Goal: Information Seeking & Learning: Check status

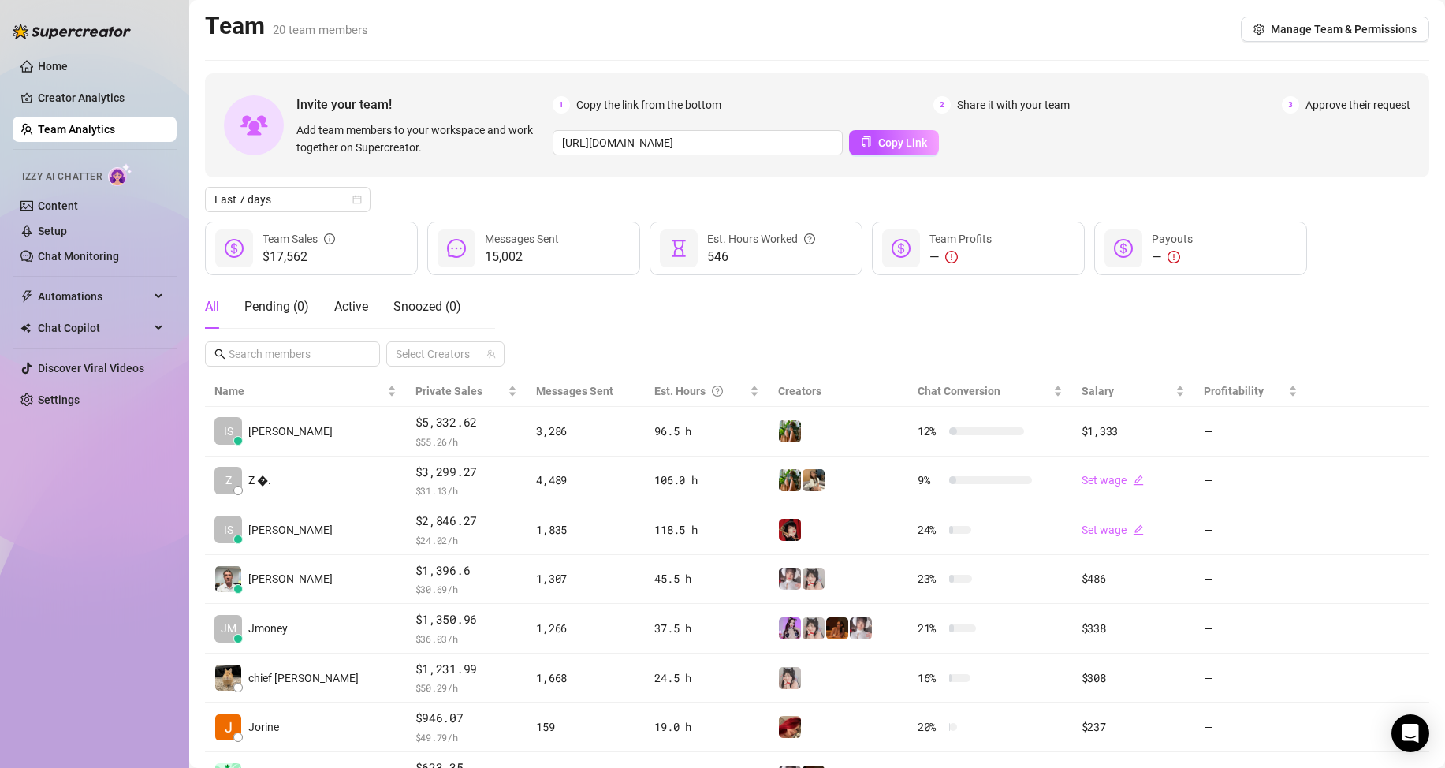
click at [671, 325] on div "All Pending ( 0 ) Active Snoozed ( 0 ) Select Creators" at bounding box center [817, 325] width 1224 height 82
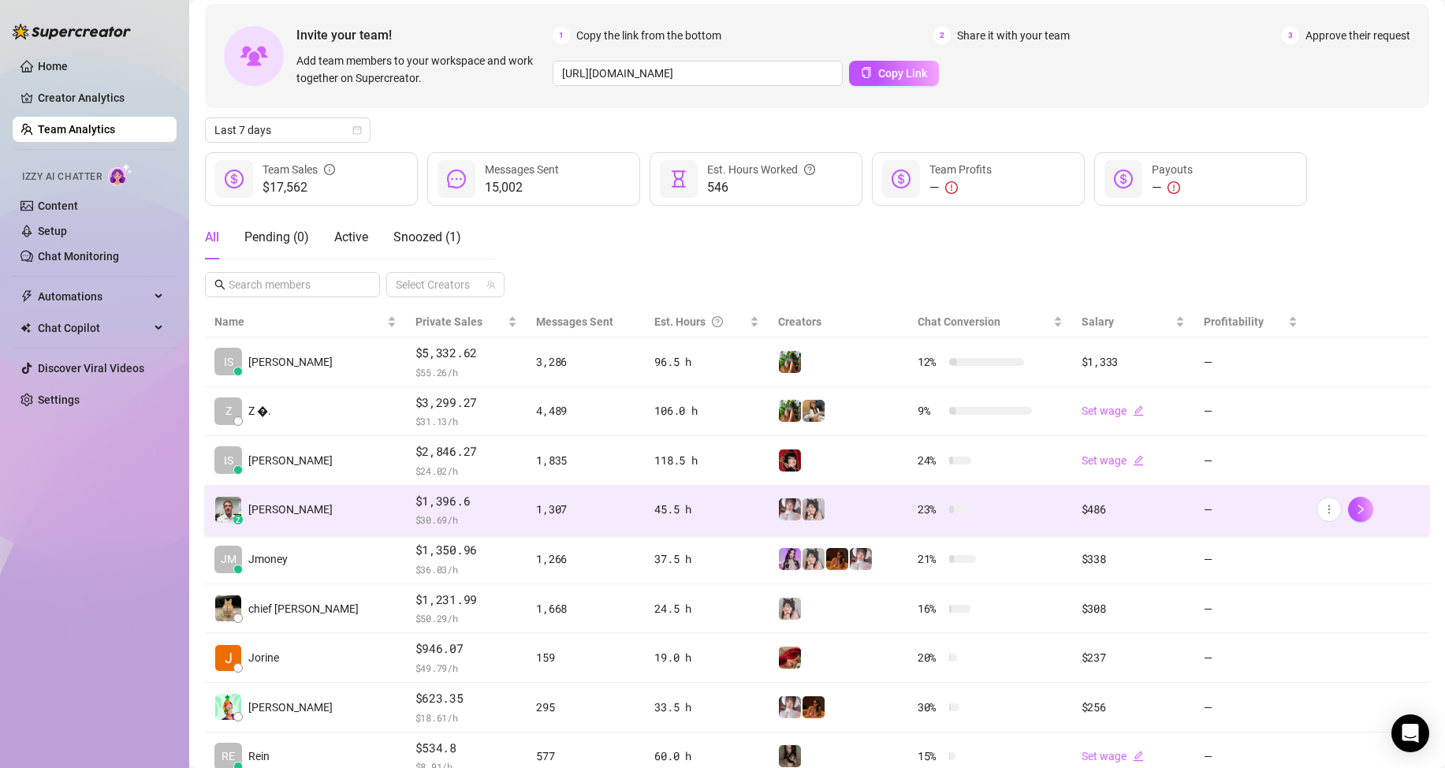
scroll to position [79, 0]
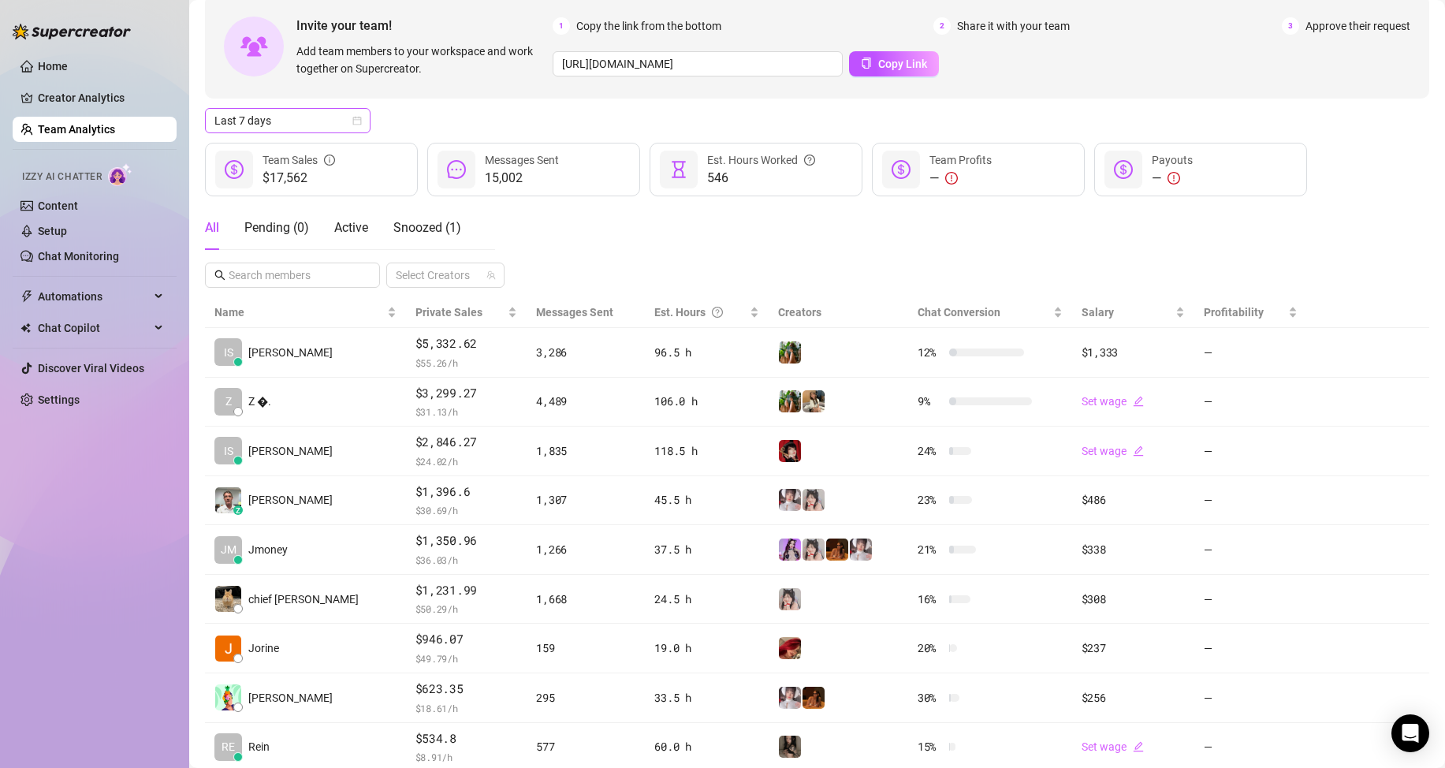
click at [311, 126] on span "Last 7 days" at bounding box center [287, 121] width 147 height 24
click at [306, 247] on div "Custom date" at bounding box center [288, 252] width 140 height 17
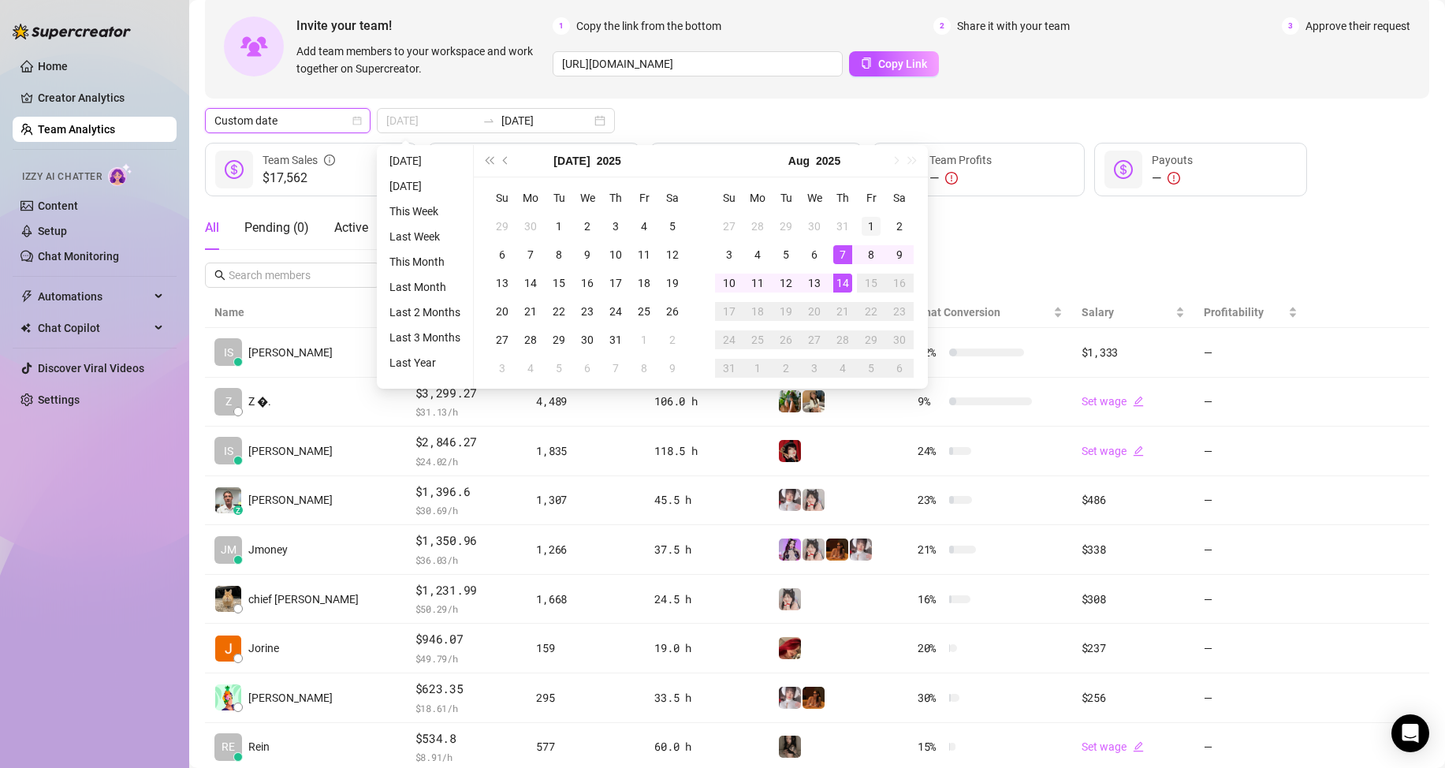
type input "2025-08-01"
click at [872, 223] on div "1" at bounding box center [870, 226] width 19 height 19
type input "2025-08-14"
click at [841, 293] on td "14" at bounding box center [842, 283] width 28 height 28
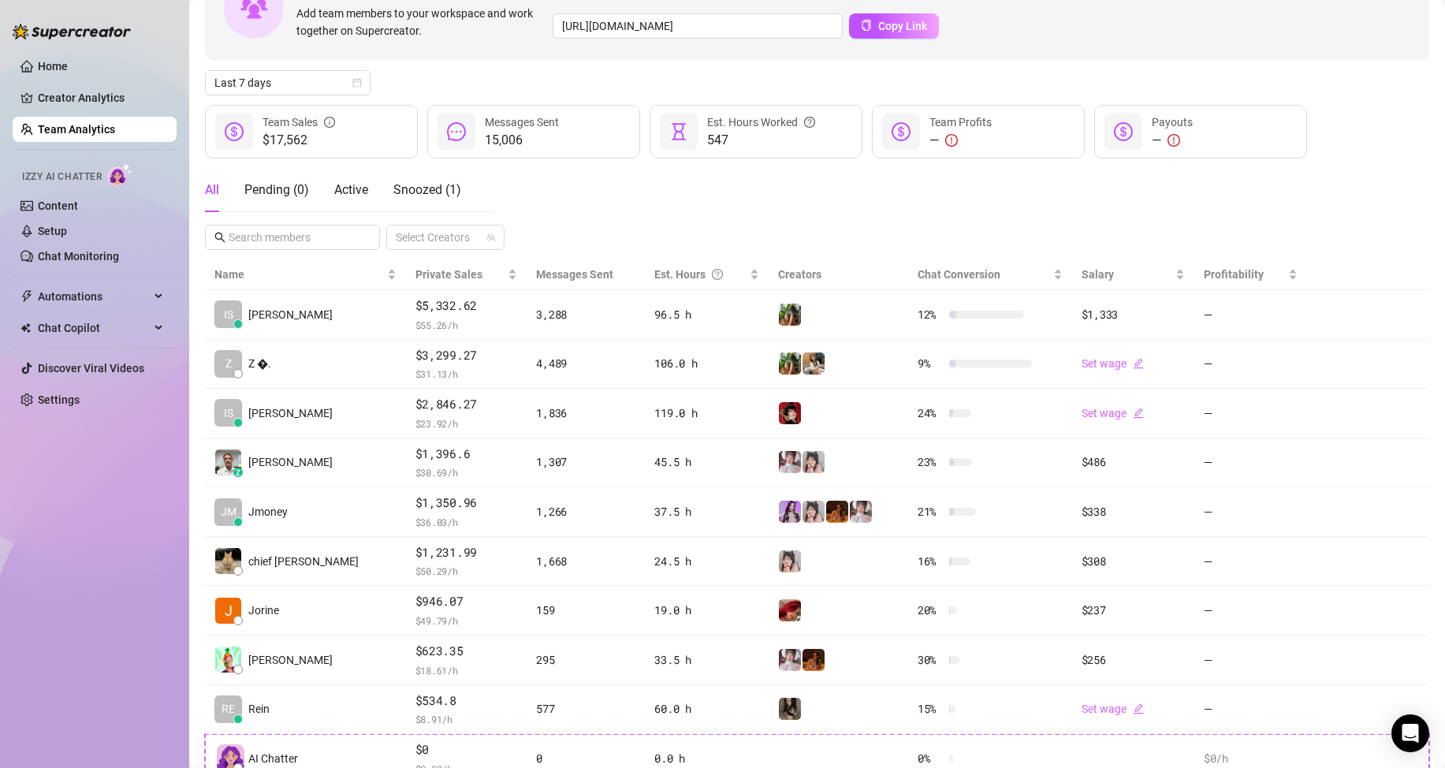
scroll to position [158, 0]
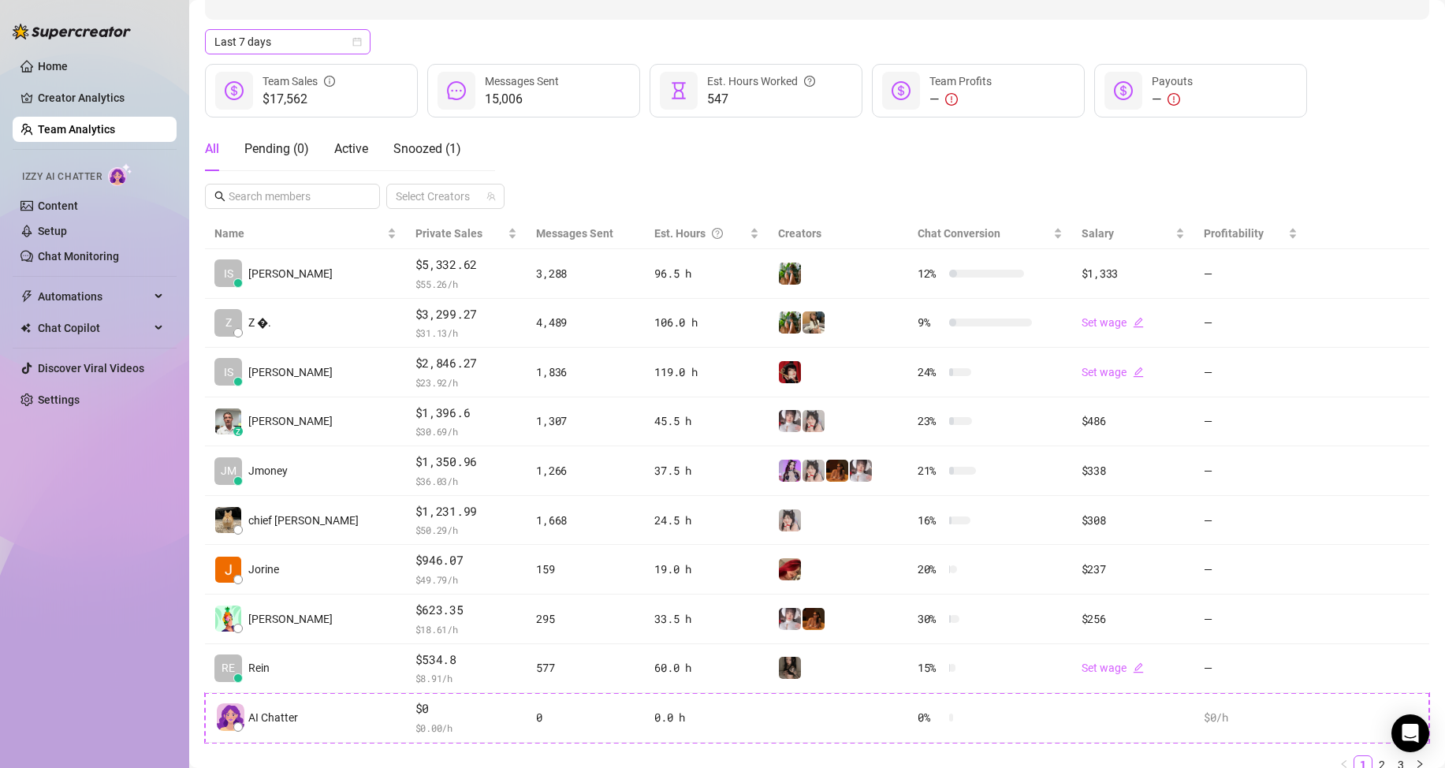
click at [308, 38] on span "Last 7 days" at bounding box center [287, 42] width 147 height 24
click at [283, 168] on div "Custom date" at bounding box center [288, 173] width 140 height 17
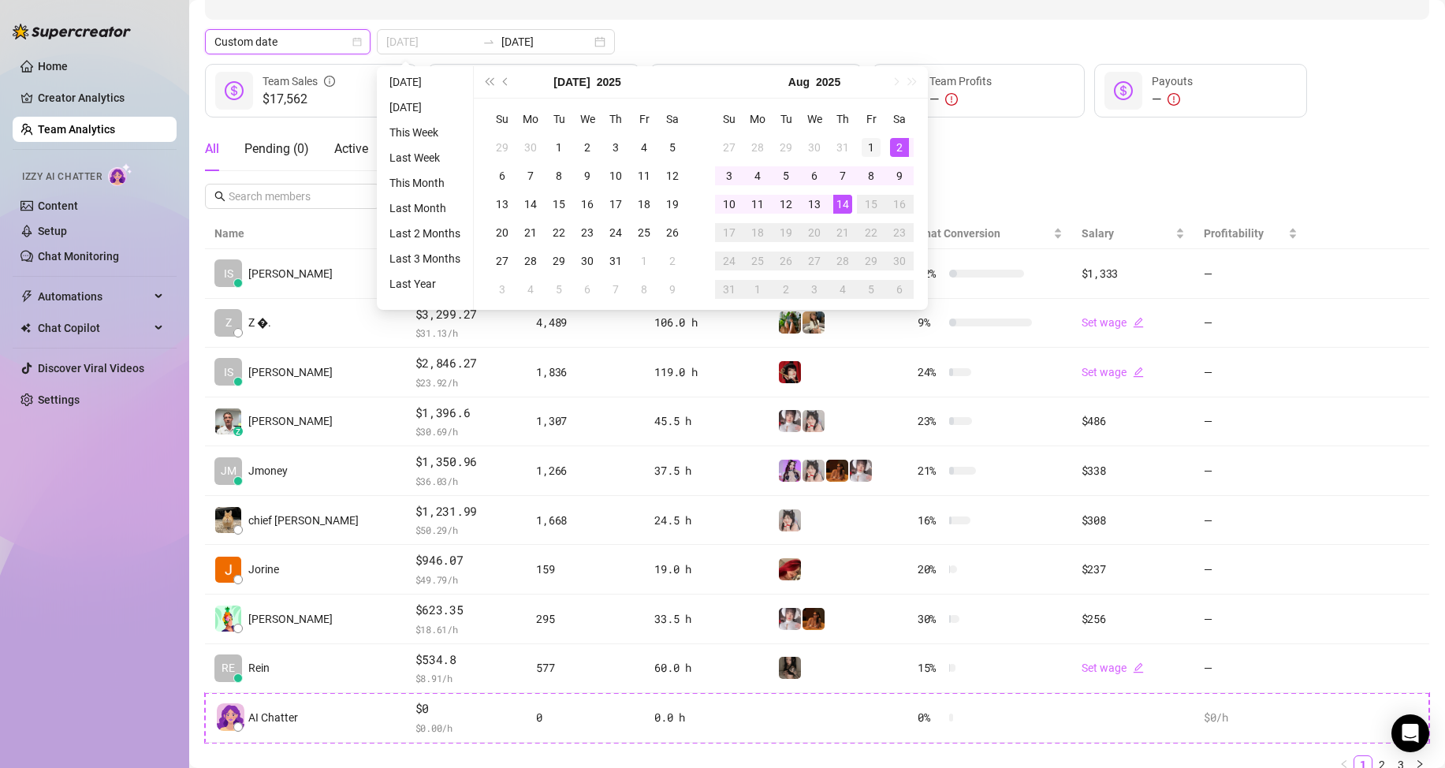
type input "2025-08-01"
click at [880, 148] on td "1" at bounding box center [871, 147] width 28 height 28
type input "2025-08-14"
drag, startPoint x: 848, startPoint y: 194, endPoint x: 981, endPoint y: 182, distance: 133.7
click at [854, 195] on td "14" at bounding box center [842, 204] width 28 height 28
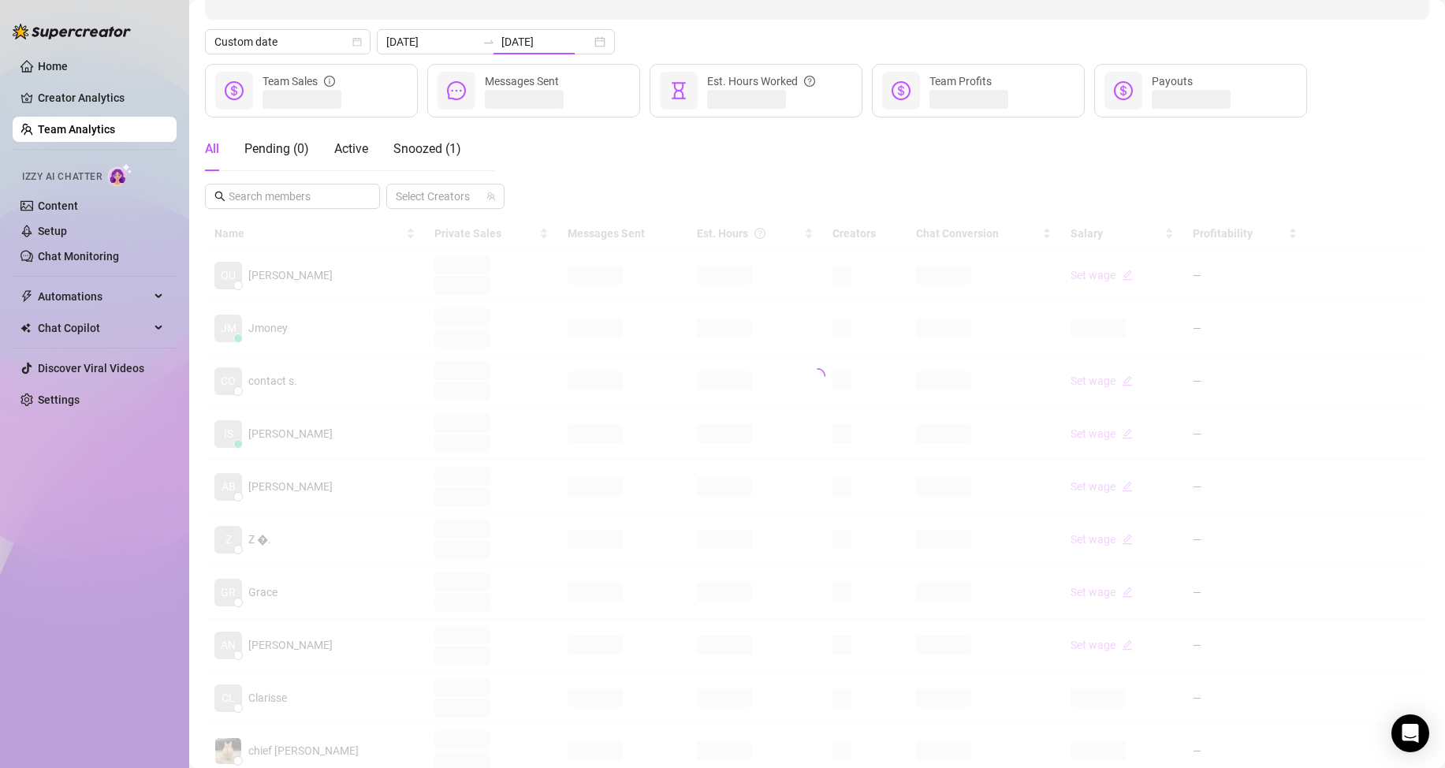
click at [981, 182] on div "All Pending ( 0 ) Active Snoozed ( 1 ) Select Creators" at bounding box center [817, 168] width 1224 height 82
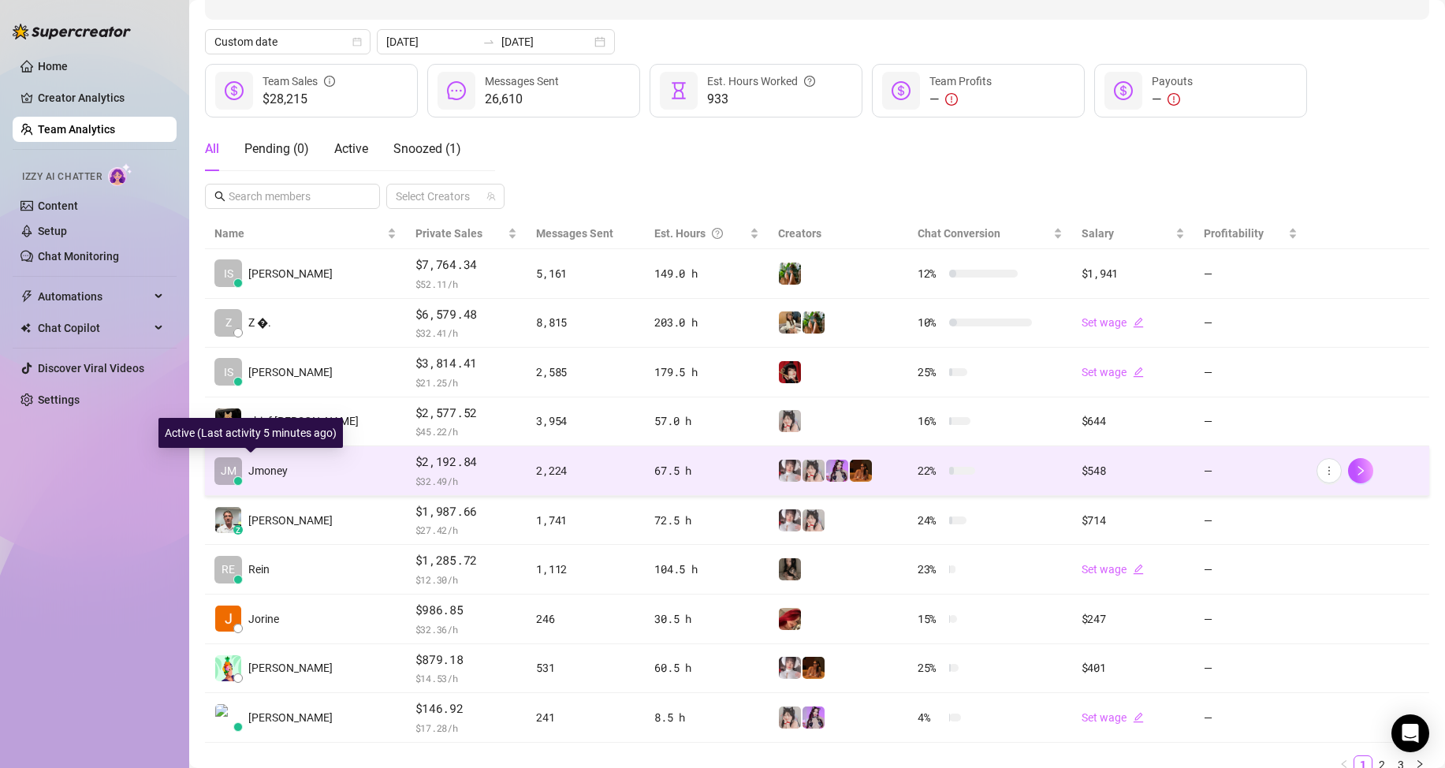
click at [285, 465] on span "Jmoney" at bounding box center [267, 470] width 39 height 17
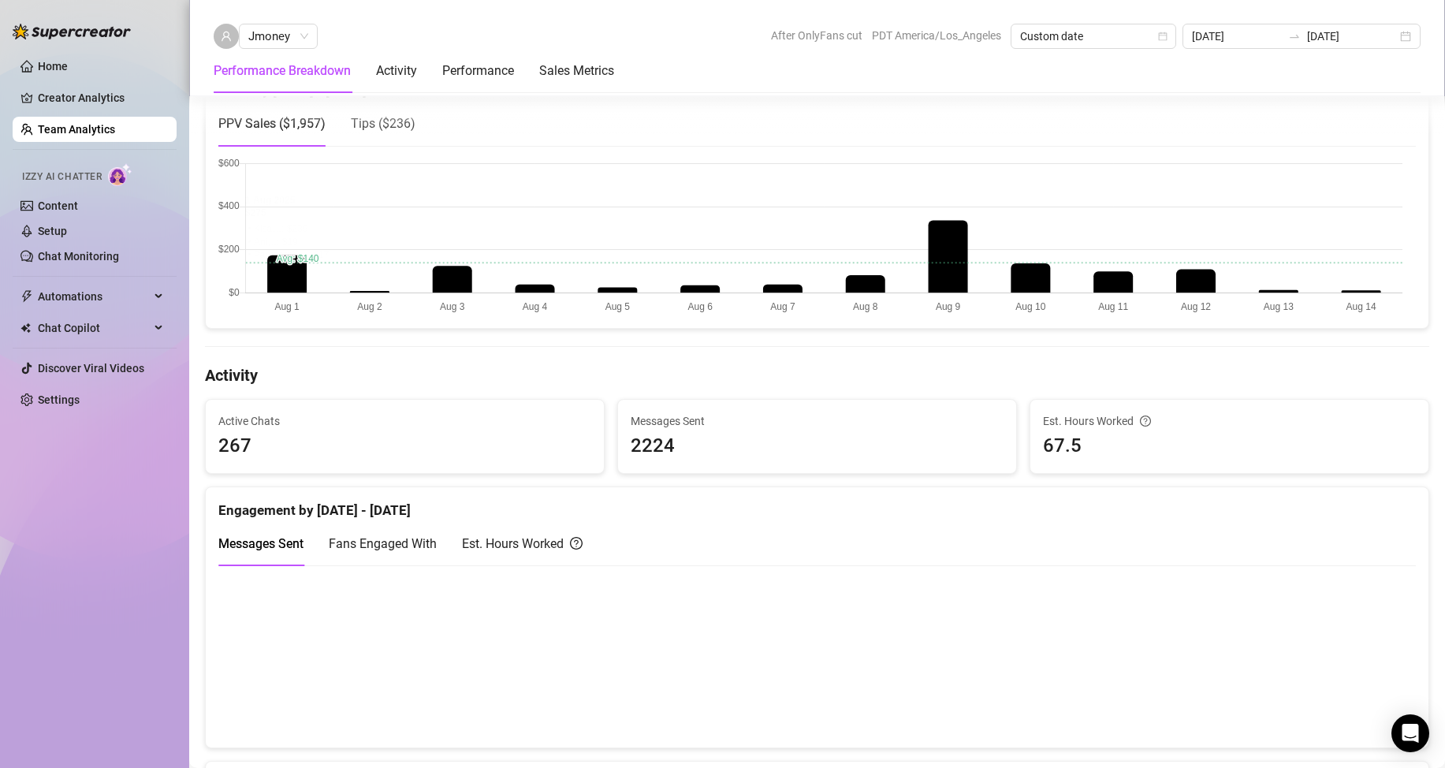
scroll to position [630, 0]
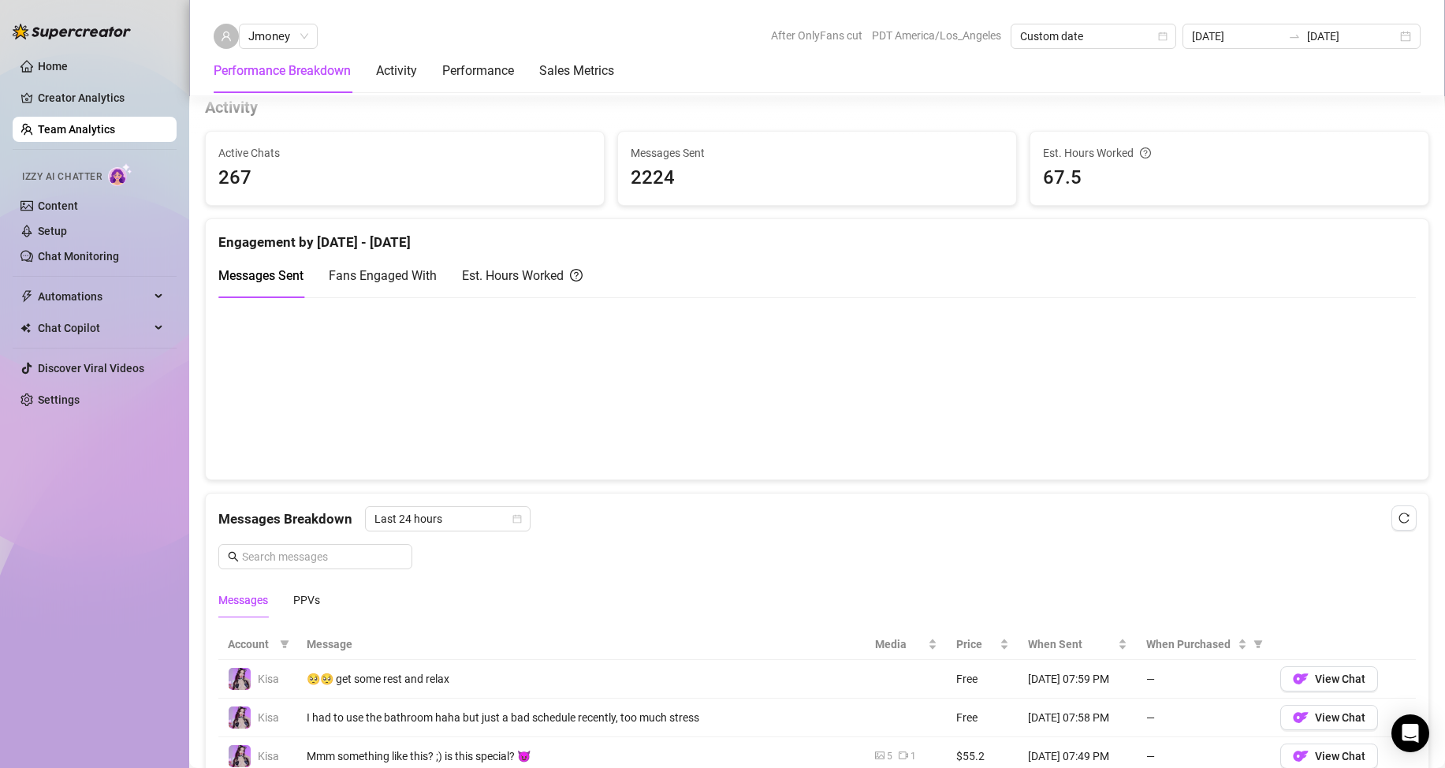
click at [473, 262] on div "Est. Hours Worked" at bounding box center [522, 275] width 121 height 45
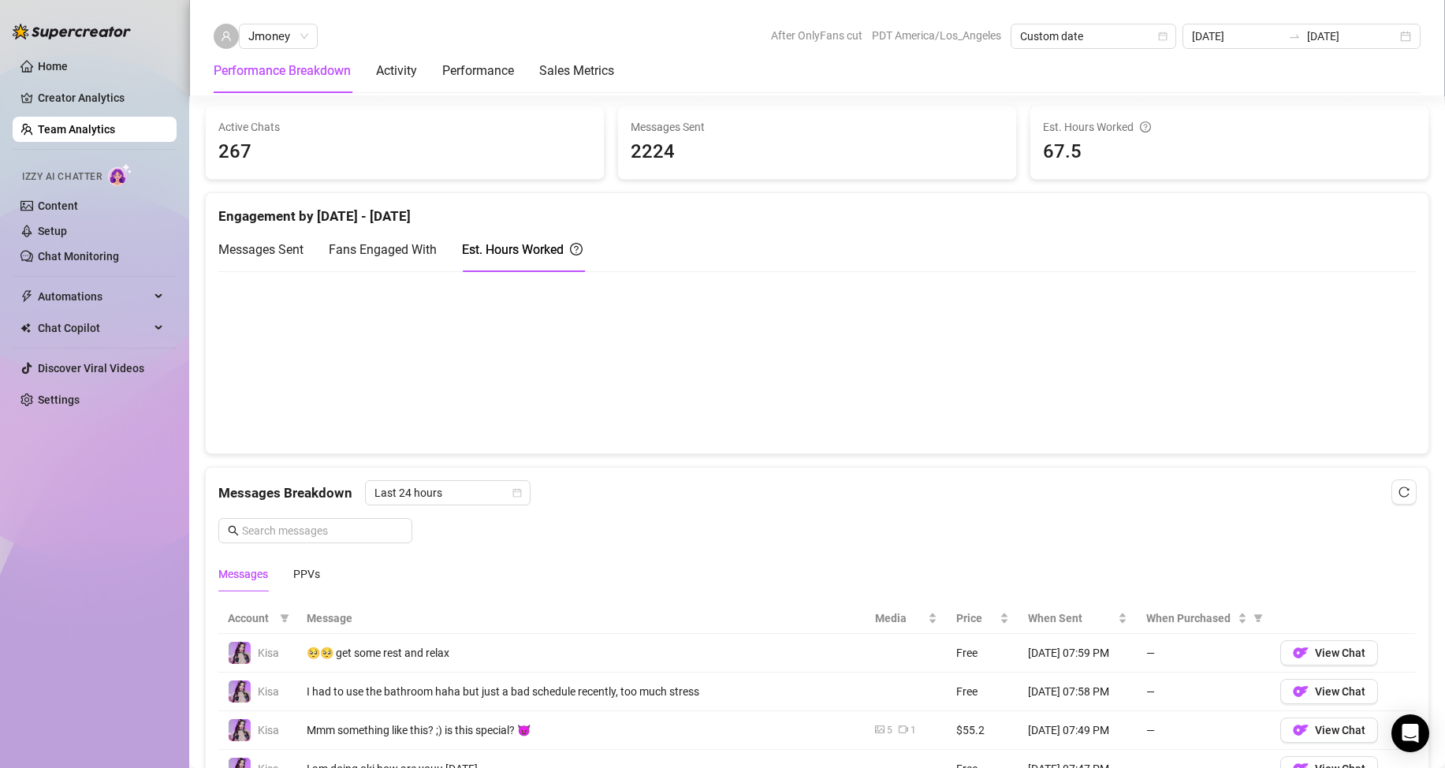
scroll to position [709, 0]
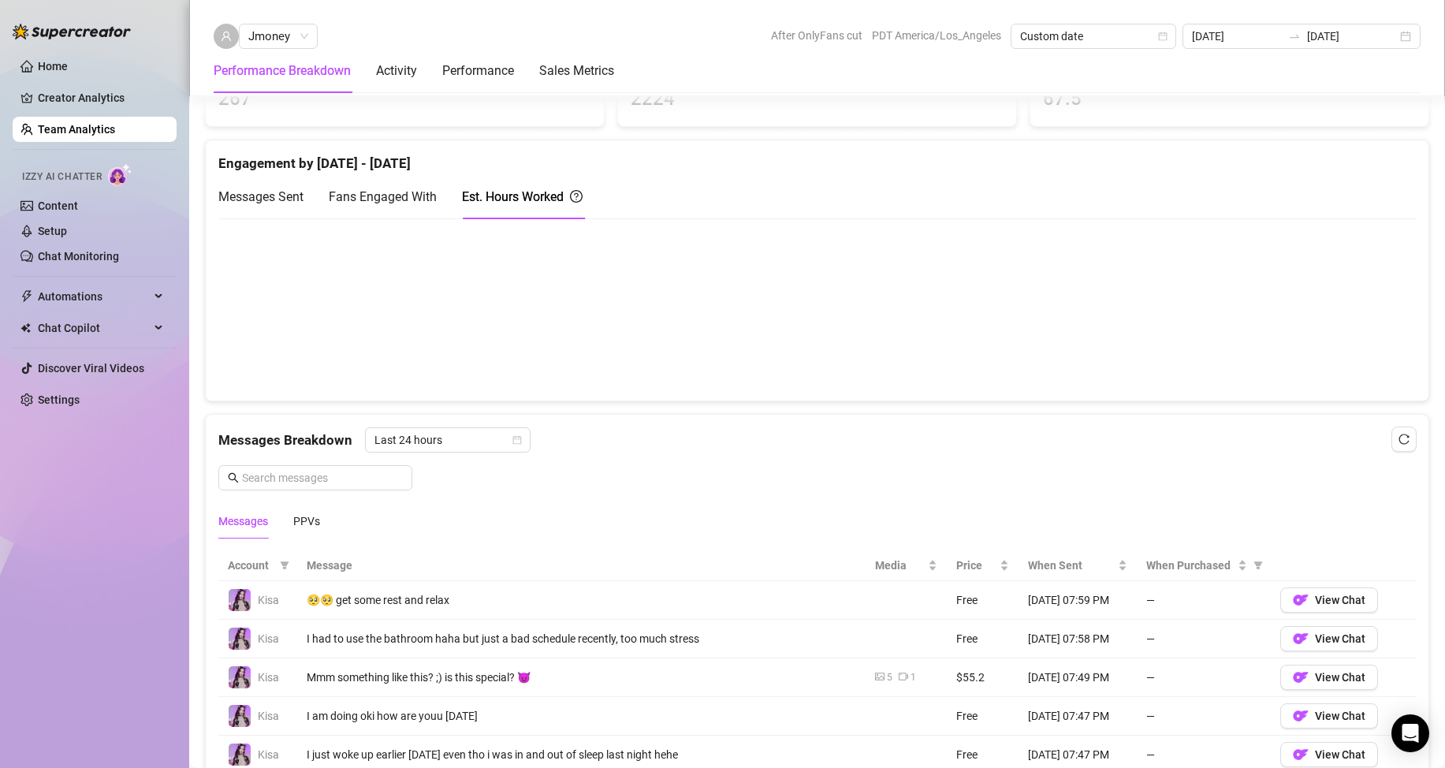
drag, startPoint x: 265, startPoint y: 196, endPoint x: 385, endPoint y: 192, distance: 120.6
click at [267, 195] on span "Messages Sent" at bounding box center [260, 196] width 85 height 15
click at [1170, 411] on div "Active Chats 267 Messages Sent 2224 Est. Hours Worked 67.5 Engagement by Jul 31…" at bounding box center [817, 538] width 1237 height 973
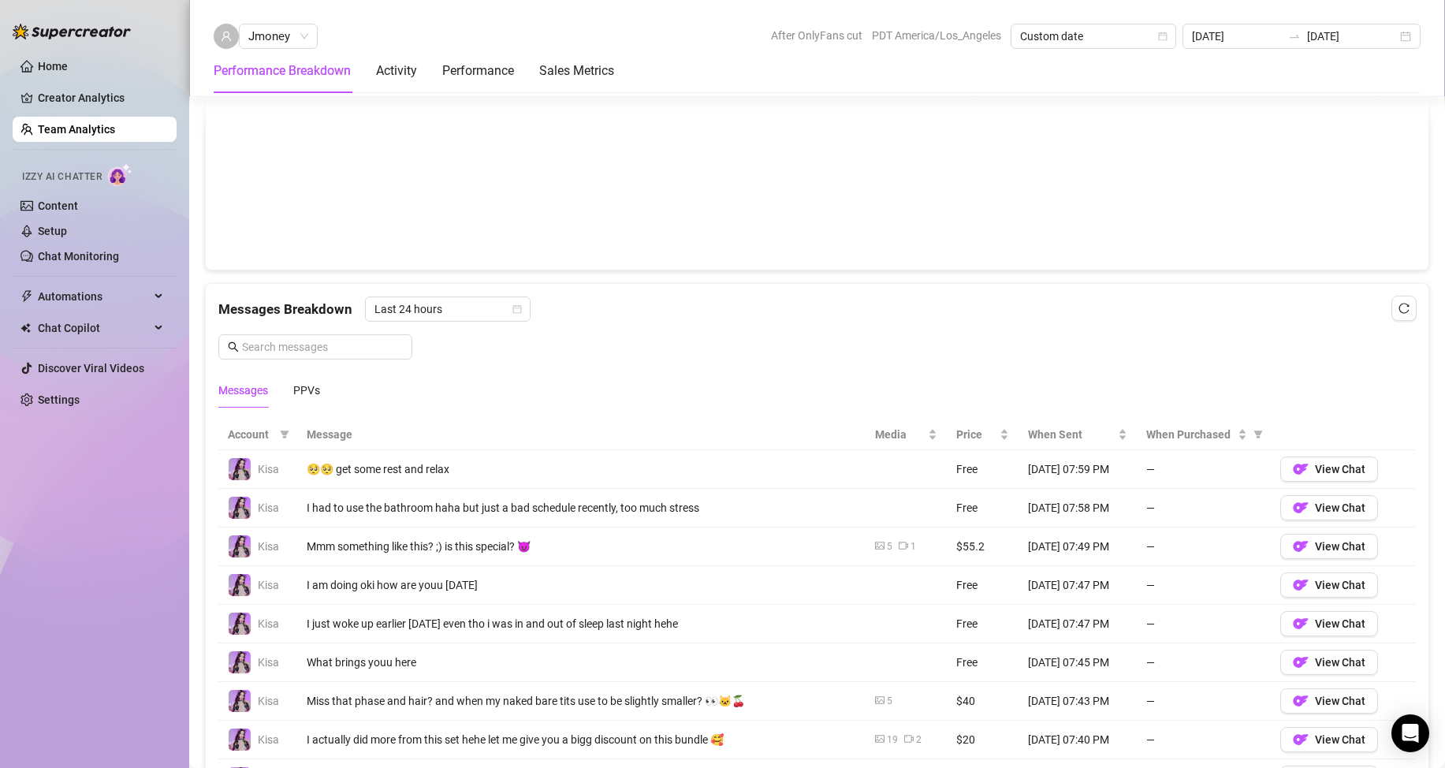
scroll to position [552, 0]
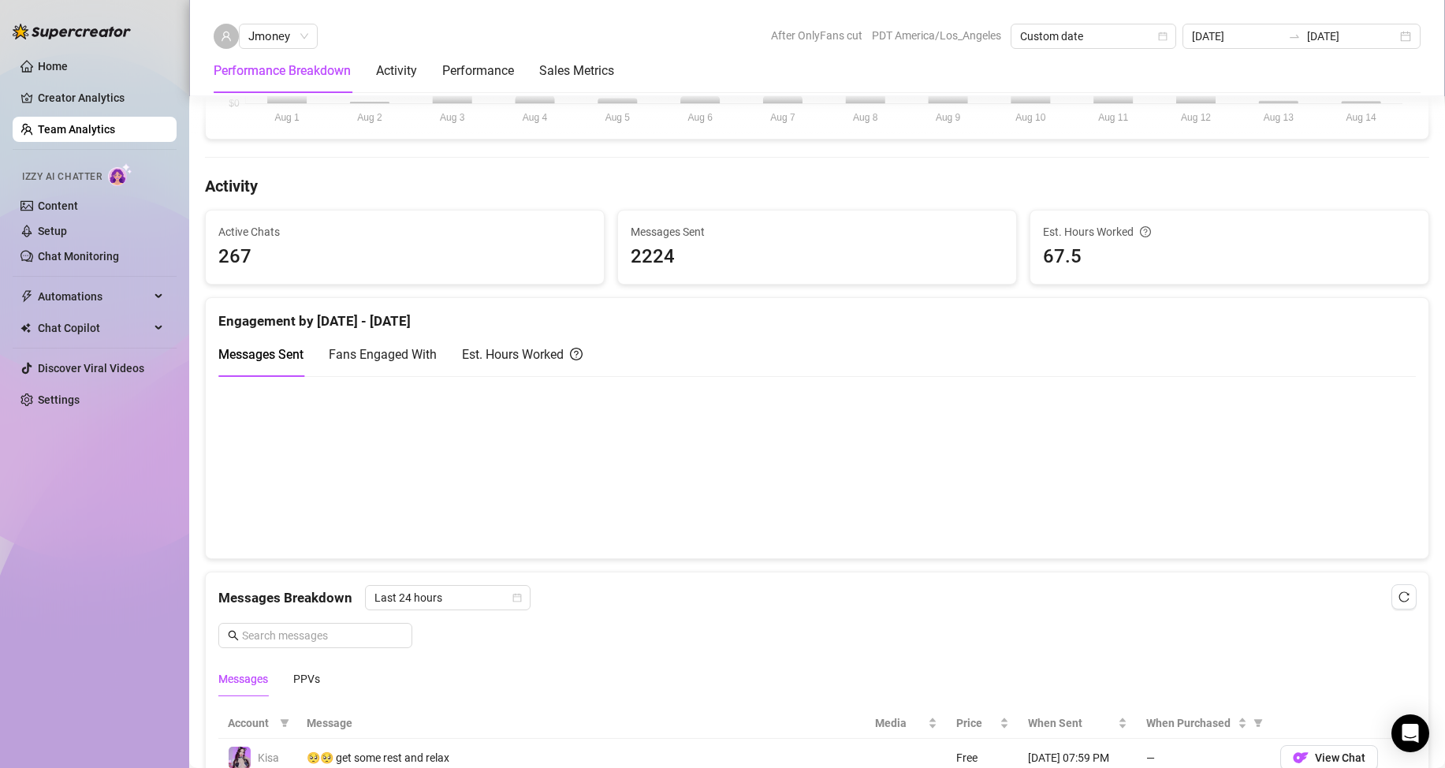
click at [478, 332] on div "Est. Hours Worked" at bounding box center [522, 354] width 121 height 45
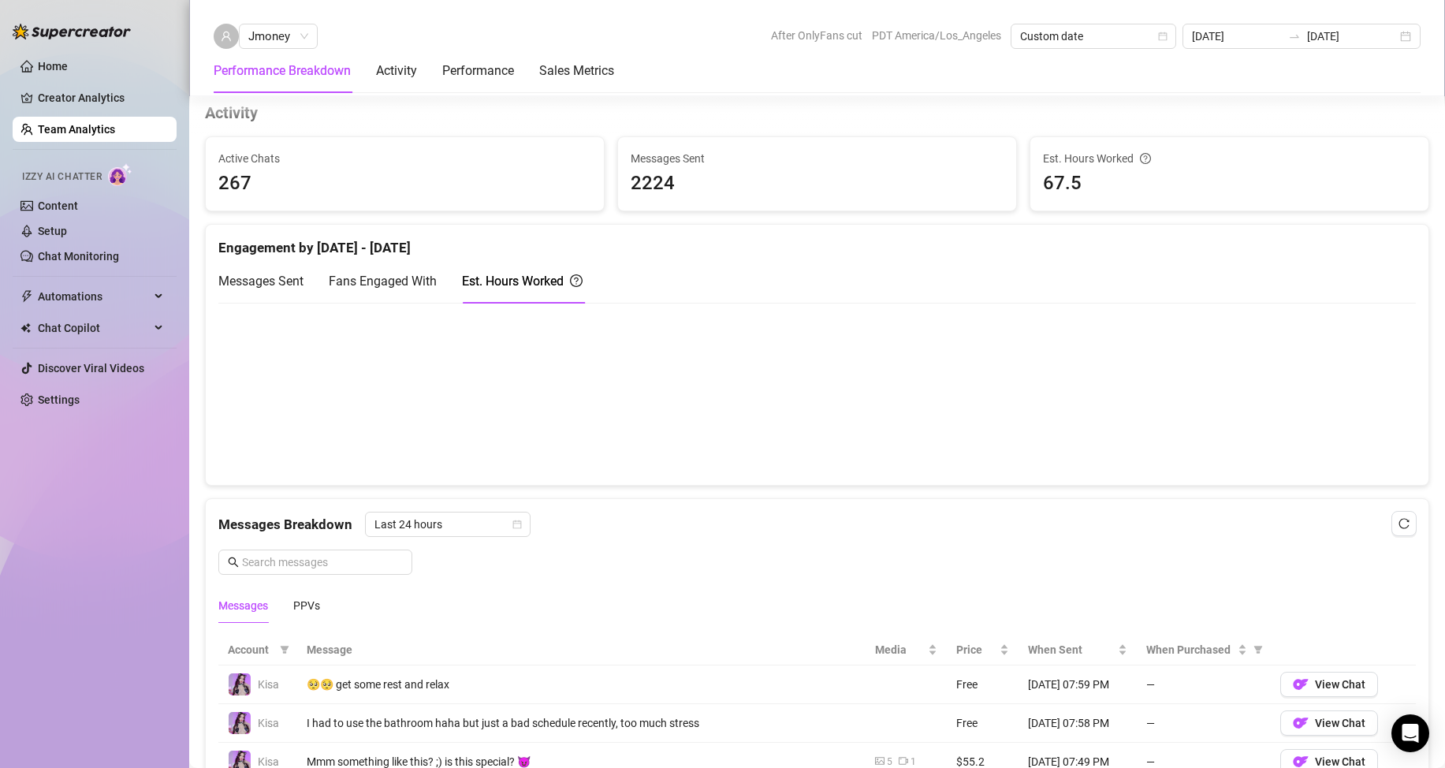
scroll to position [946, 0]
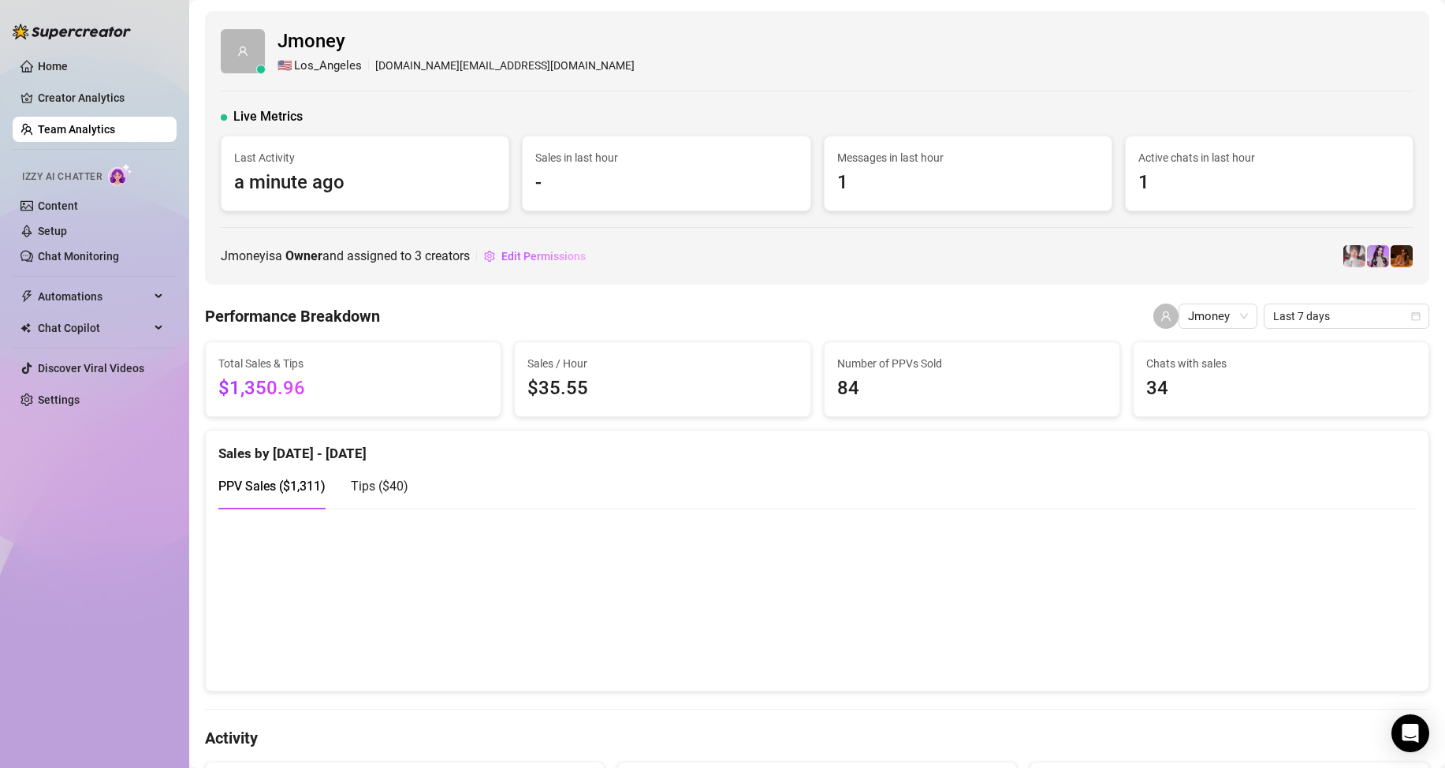
click at [97, 125] on link "Team Analytics" at bounding box center [76, 129] width 77 height 13
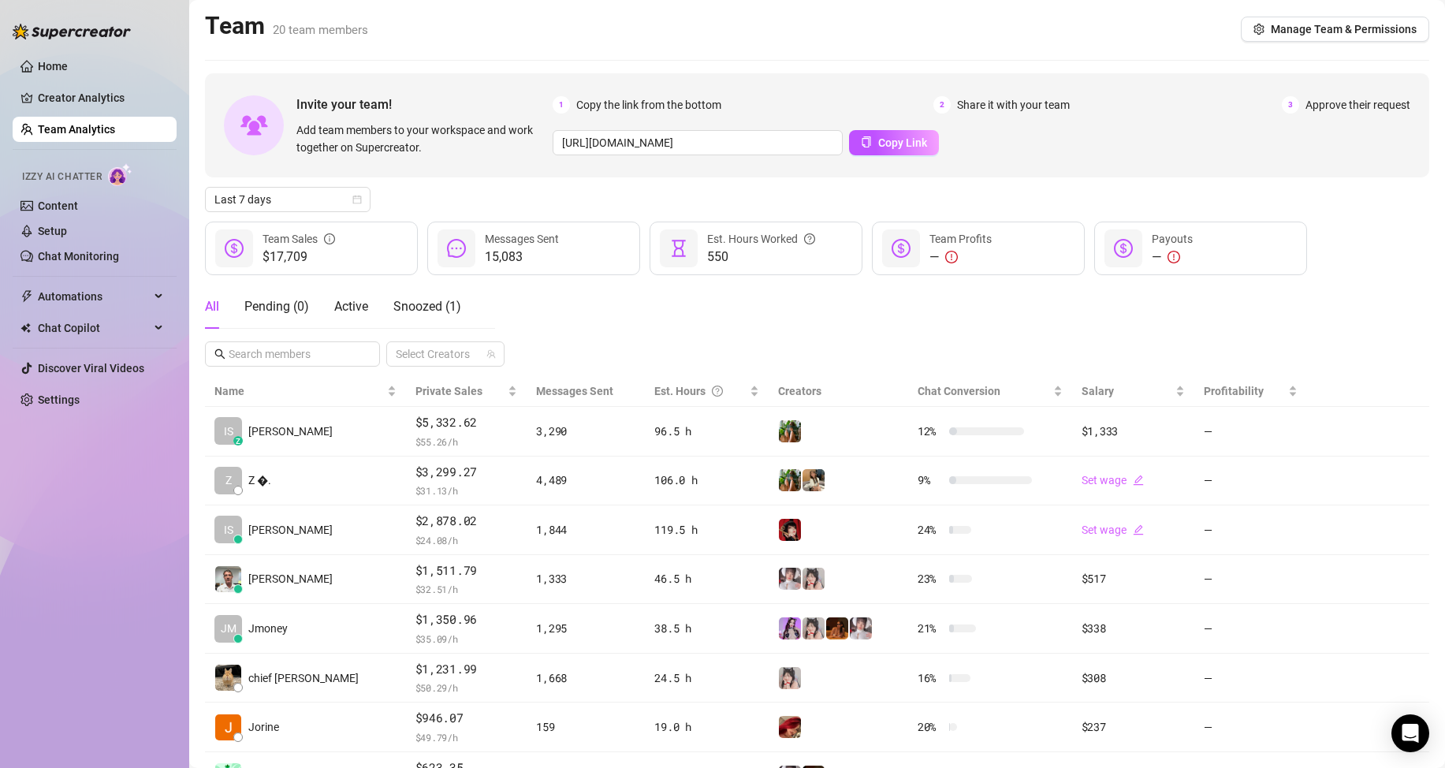
click at [734, 343] on div "All Pending ( 0 ) Active Snoozed ( 1 ) Select Creators" at bounding box center [817, 325] width 1224 height 82
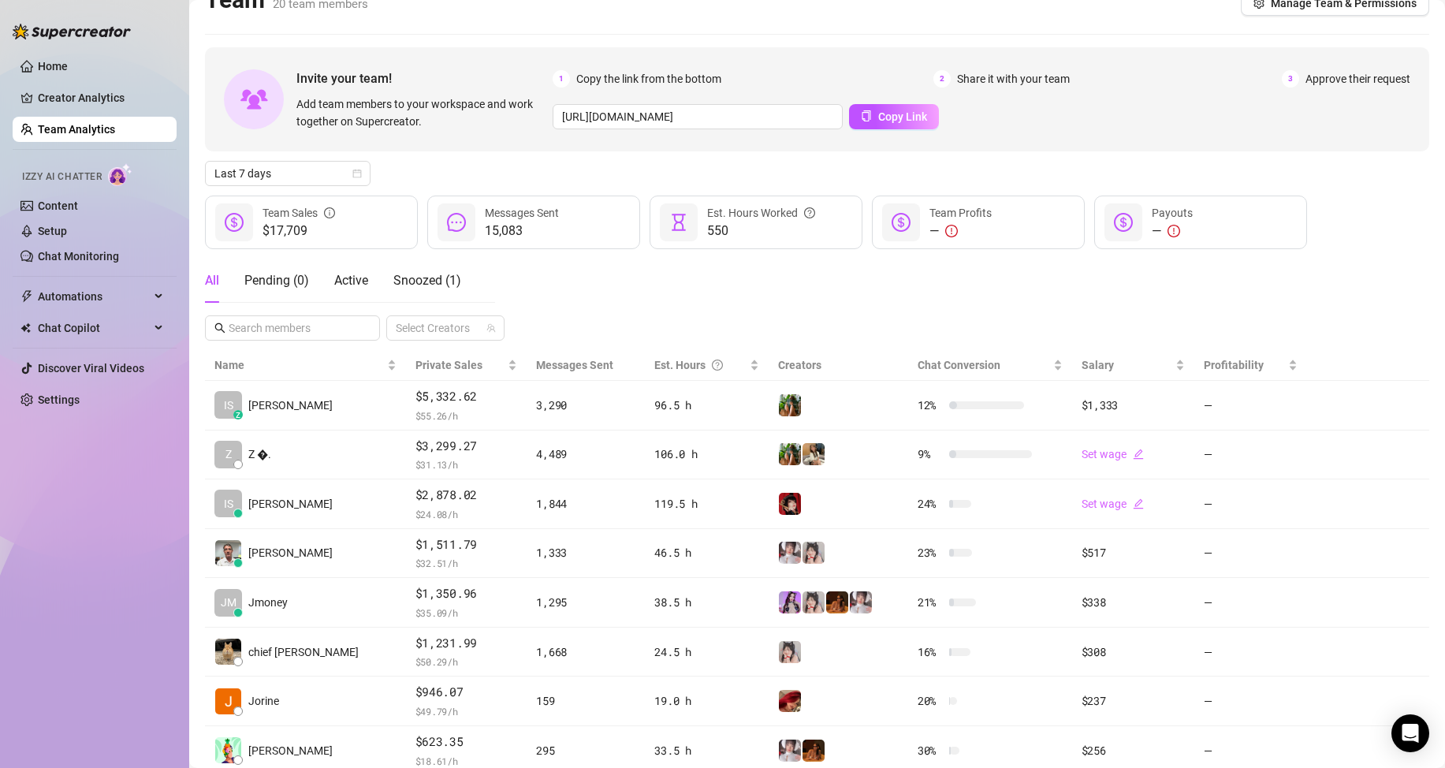
scroll to position [79, 0]
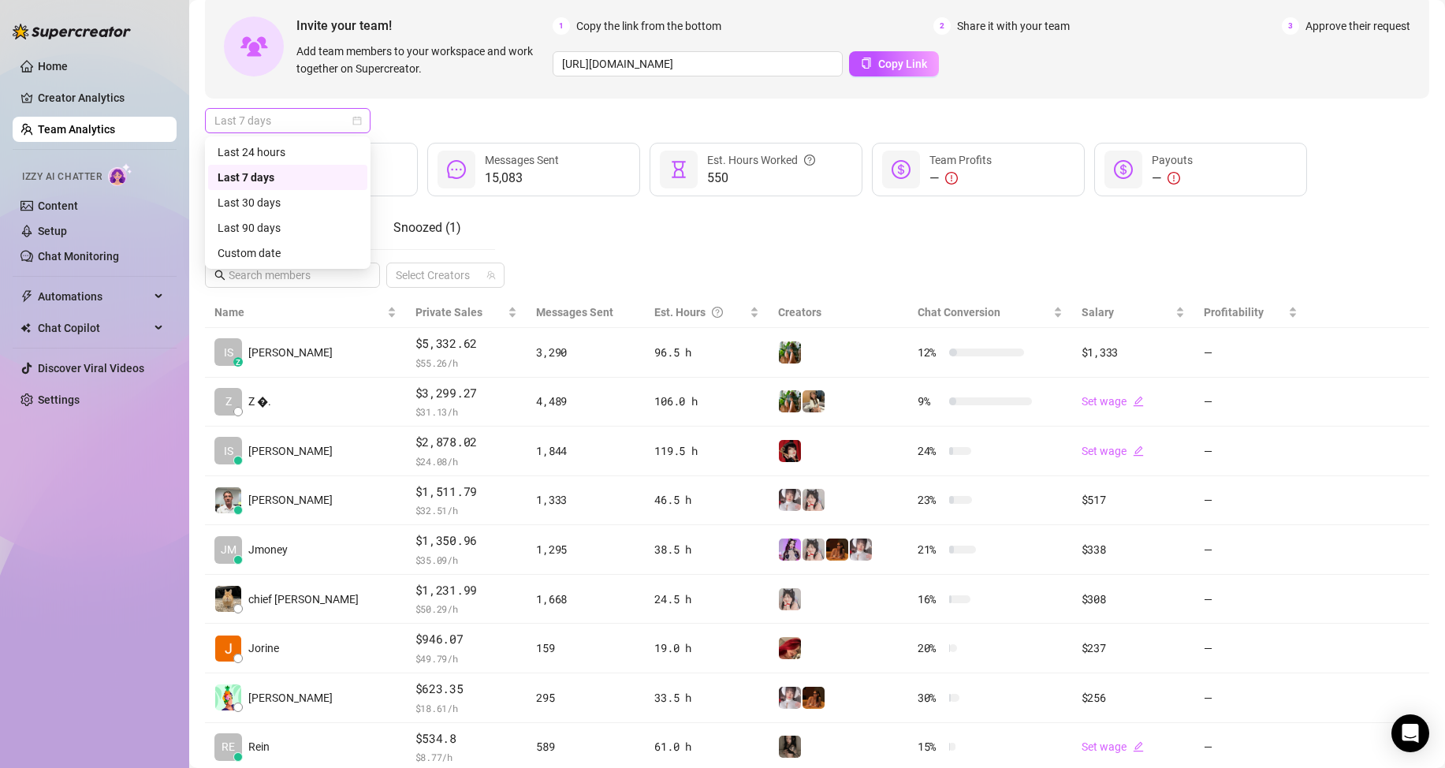
click at [319, 117] on span "Last 7 days" at bounding box center [287, 121] width 147 height 24
click at [308, 253] on div "Custom date" at bounding box center [288, 252] width 140 height 17
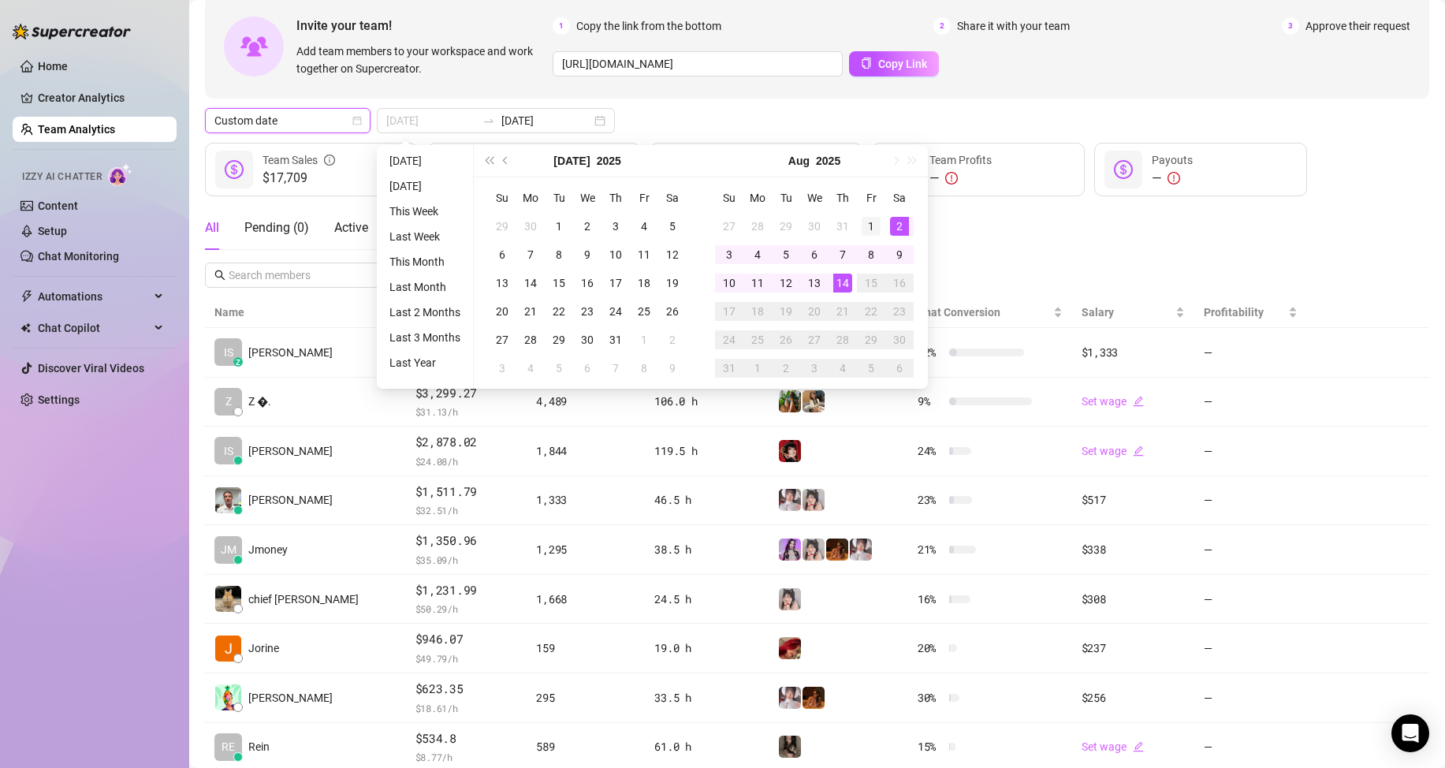
type input "2025-08-01"
click at [869, 217] on div "1" at bounding box center [870, 226] width 19 height 19
type input "2025-08-14"
click at [852, 287] on td "14" at bounding box center [842, 283] width 28 height 28
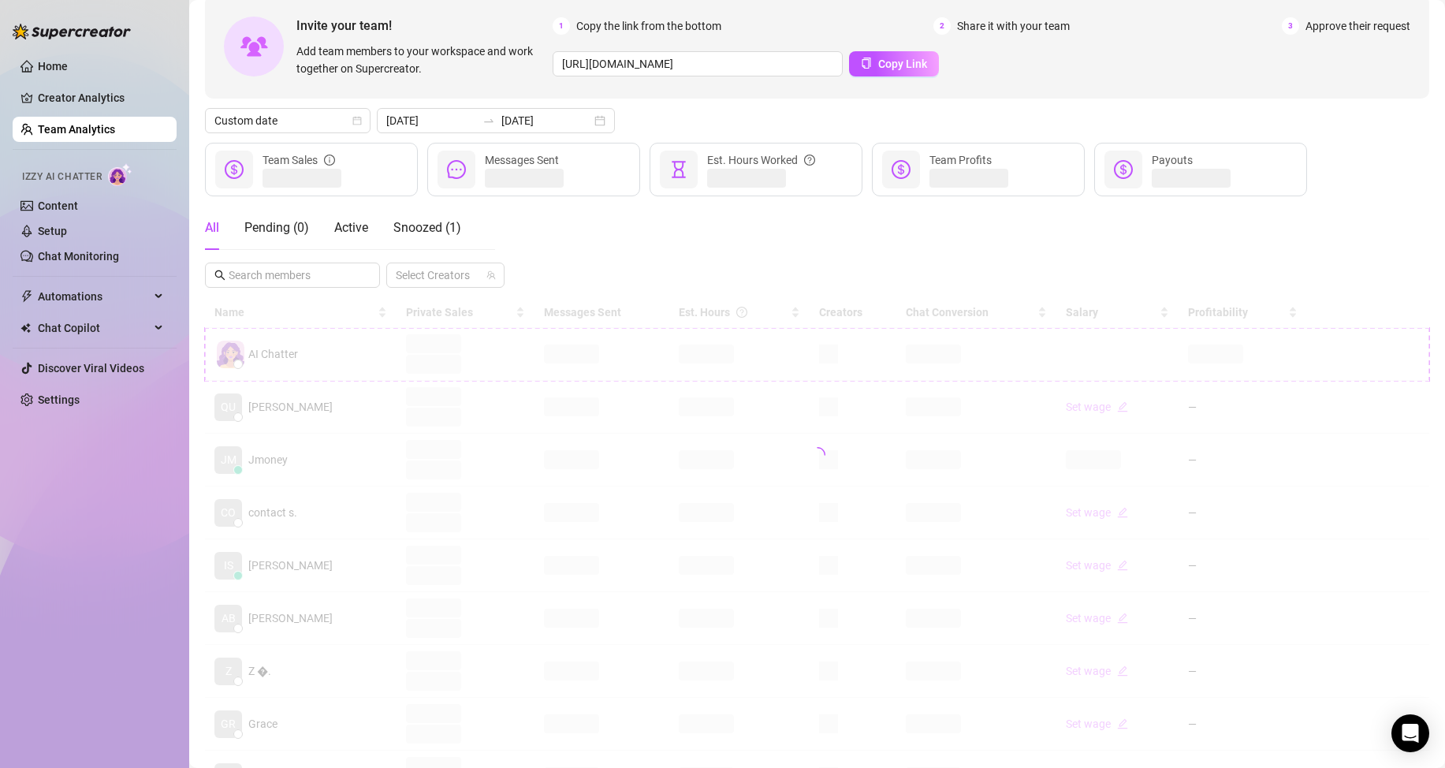
drag, startPoint x: 1114, startPoint y: 247, endPoint x: 1098, endPoint y: 255, distance: 17.6
click at [1109, 251] on div "All Pending ( 0 ) Active Snoozed ( 1 ) Select Creators" at bounding box center [817, 247] width 1224 height 82
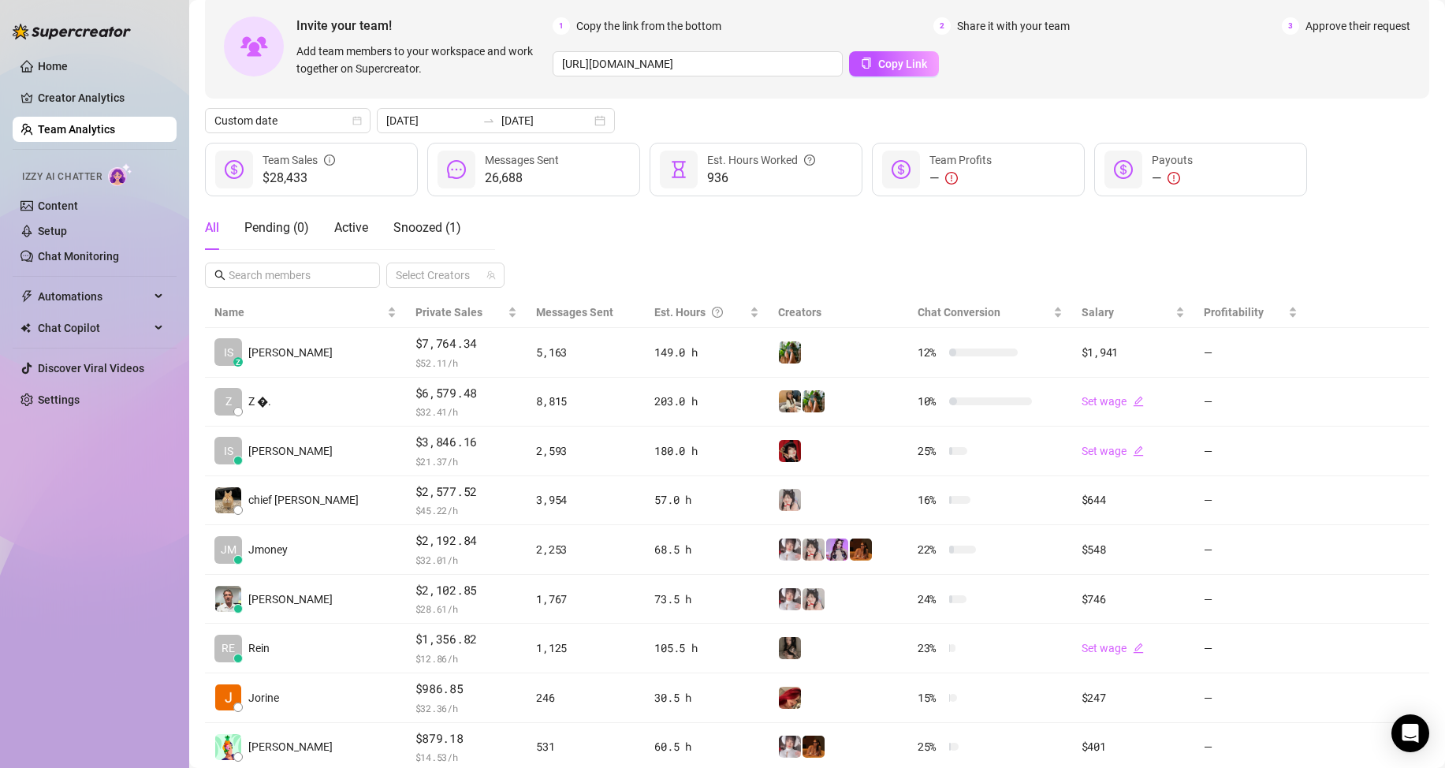
drag, startPoint x: 1425, startPoint y: 92, endPoint x: 1444, endPoint y: 106, distance: 23.2
click at [1436, 100] on div "Team 20 team members Manage Team & Permissions Invite your team! Add team membe…" at bounding box center [816, 384] width 1255 height 768
drag, startPoint x: 69, startPoint y: 582, endPoint x: 91, endPoint y: 561, distance: 30.7
click at [90, 562] on div "Home Creator Analytics Team Analytics Izzy AI Chatter Content Setup Chat Monito…" at bounding box center [95, 376] width 164 height 753
click at [93, 561] on div "Home Creator Analytics Team Analytics Izzy AI Chatter Content Setup Chat Monito…" at bounding box center [95, 376] width 164 height 753
